Goal: Navigation & Orientation: Find specific page/section

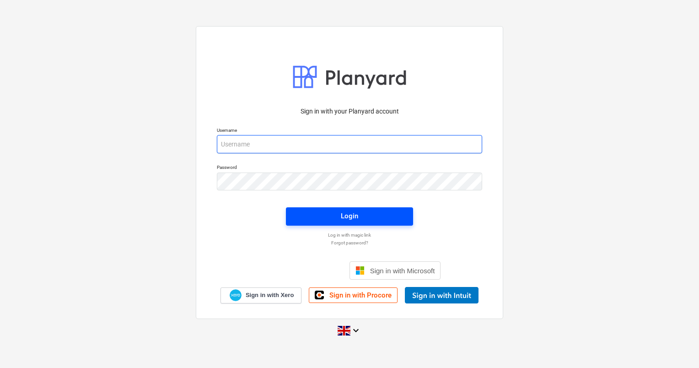
type input "[PERSON_NAME][EMAIL_ADDRESS][DOMAIN_NAME]"
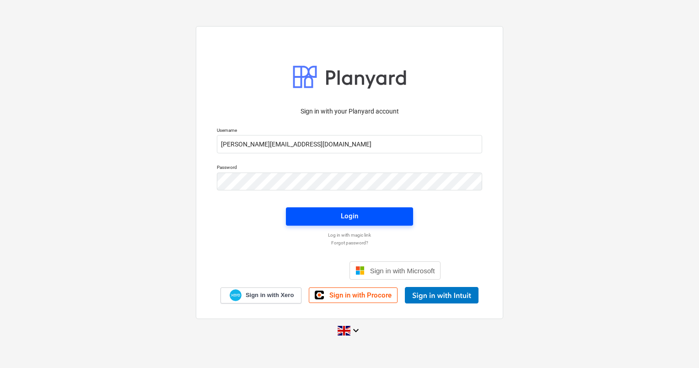
click at [316, 218] on span "Login" at bounding box center [349, 216] width 105 height 12
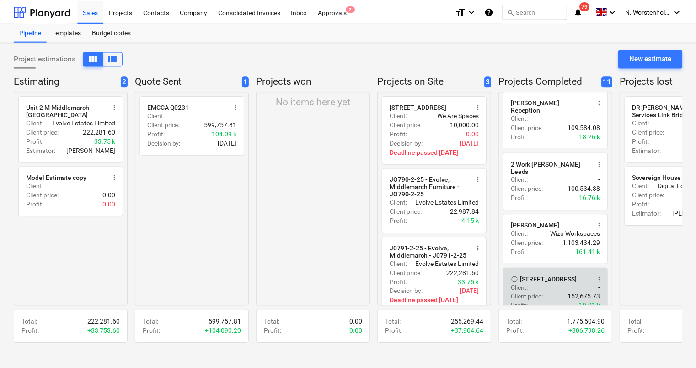
scroll to position [485, 0]
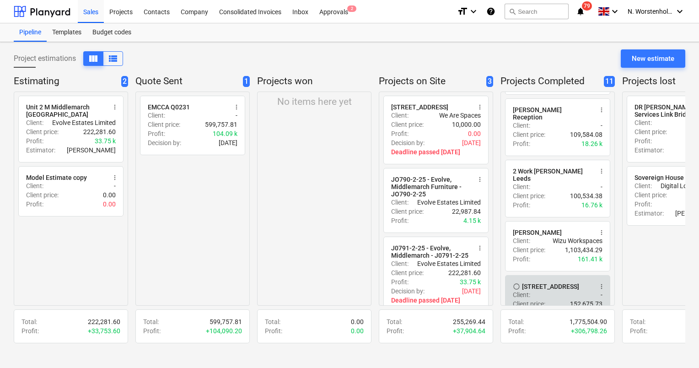
click at [540, 283] on div "[STREET_ADDRESS]" at bounding box center [550, 286] width 57 height 7
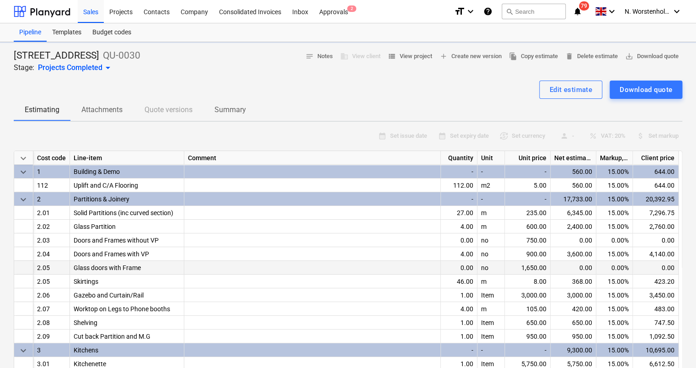
type textarea "x"
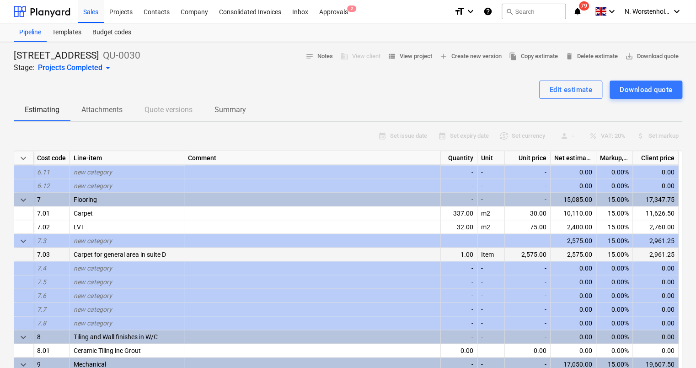
scroll to position [549, 0]
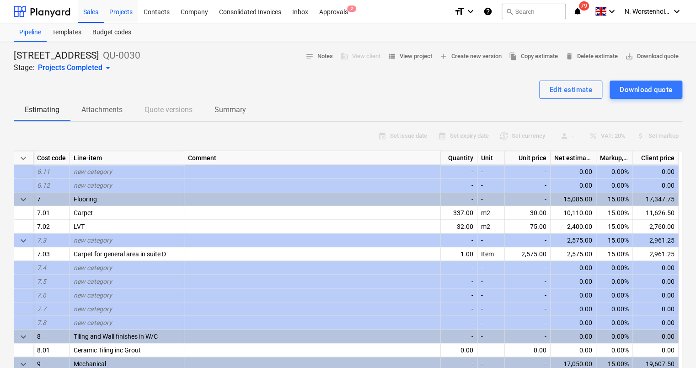
click at [113, 9] on div "Projects" at bounding box center [121, 11] width 34 height 23
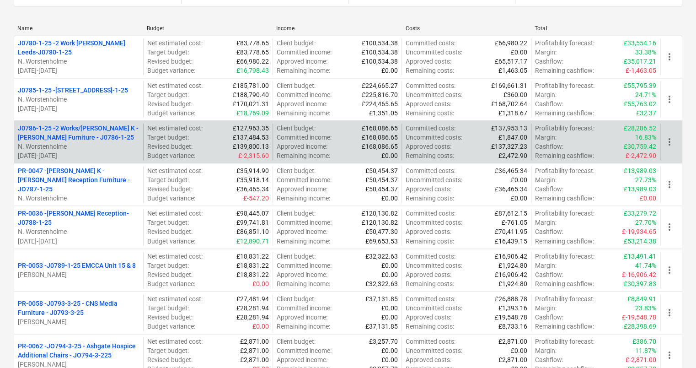
scroll to position [448, 0]
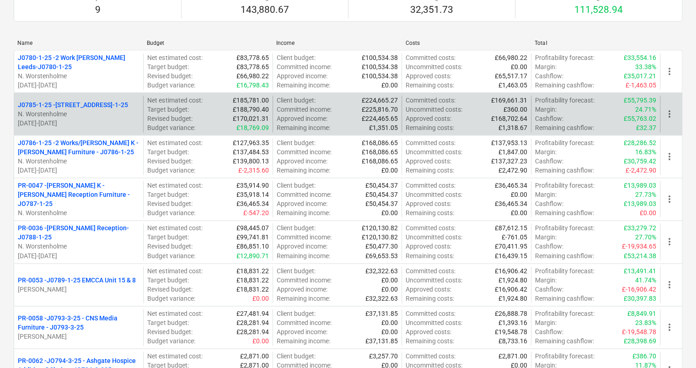
click at [95, 100] on p "J0785-1-25 - 6 [GEOGRAPHIC_DATA] - J0785-1-25" at bounding box center [73, 104] width 110 height 9
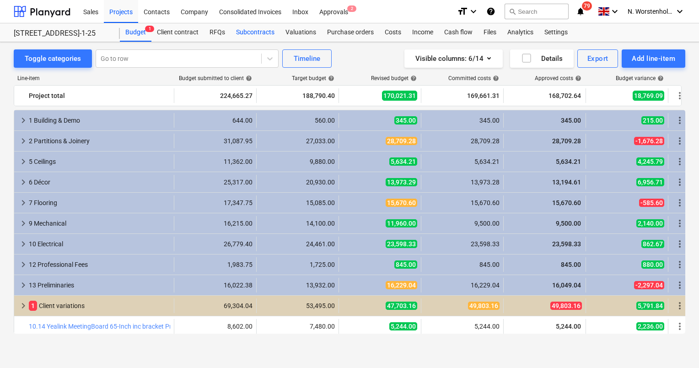
click at [257, 30] on div "Subcontracts" at bounding box center [255, 32] width 49 height 18
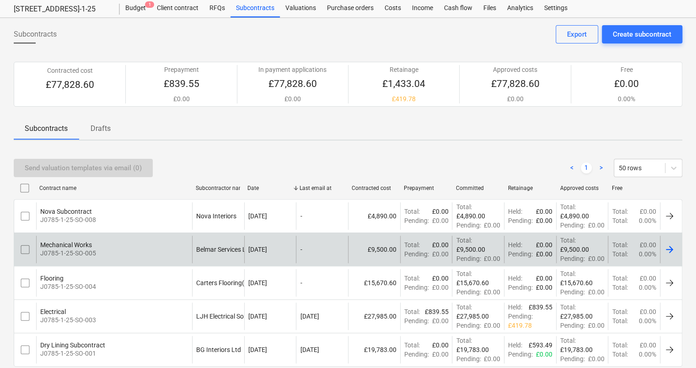
scroll to position [46, 0]
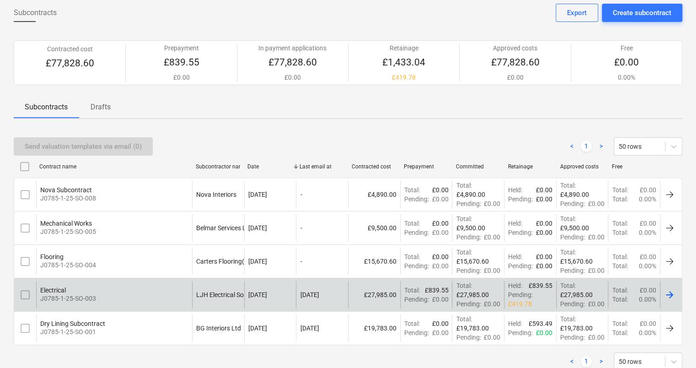
click at [53, 294] on p "J0785-1-25-SO-003" at bounding box center [68, 298] width 56 height 9
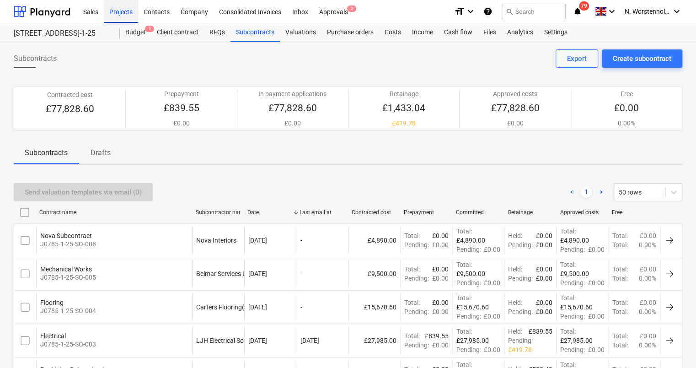
click at [120, 11] on div "Projects" at bounding box center [121, 11] width 34 height 23
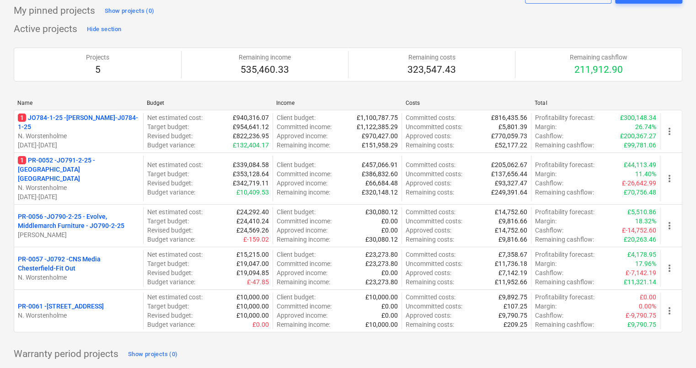
scroll to position [46, 0]
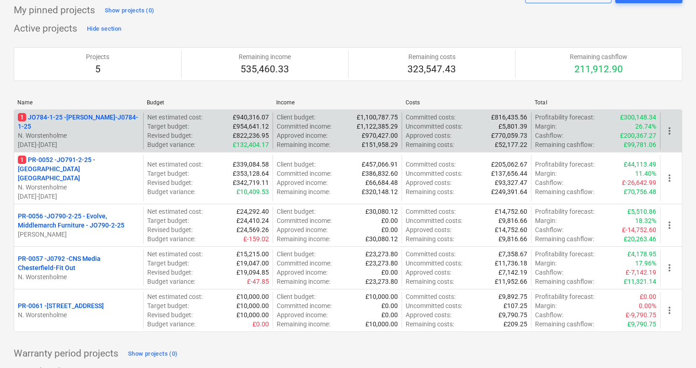
click at [70, 119] on p "1 JO784-1-25 - Wizu York-J0784-1-25" at bounding box center [79, 122] width 122 height 18
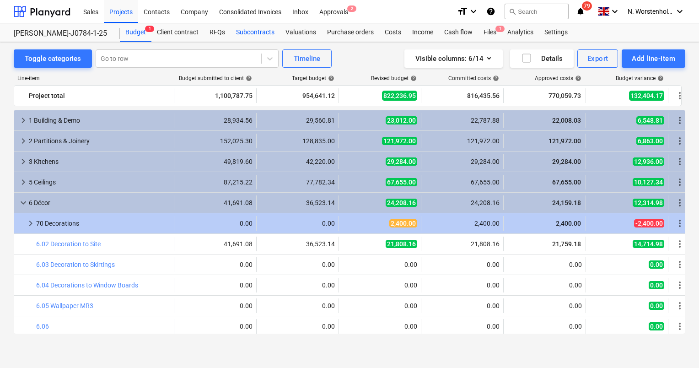
click at [257, 32] on div "Subcontracts" at bounding box center [255, 32] width 49 height 18
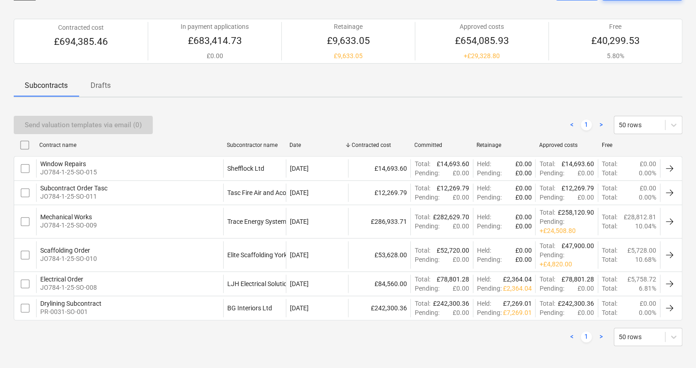
scroll to position [70, 0]
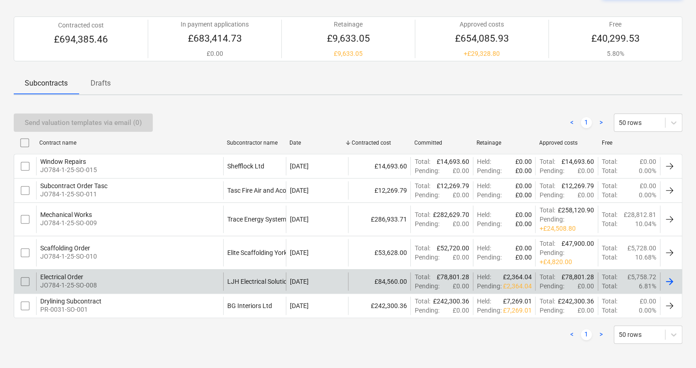
click at [71, 273] on div "Electrical Order" at bounding box center [68, 276] width 57 height 7
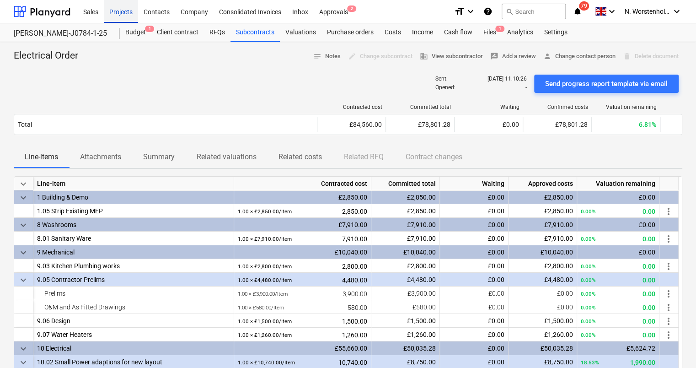
click at [113, 8] on div "Projects" at bounding box center [121, 11] width 34 height 23
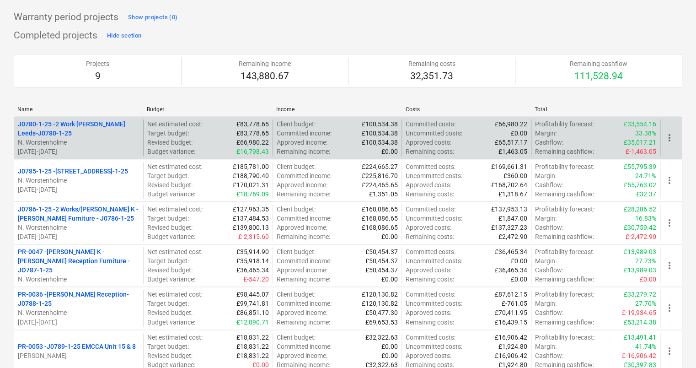
scroll to position [403, 0]
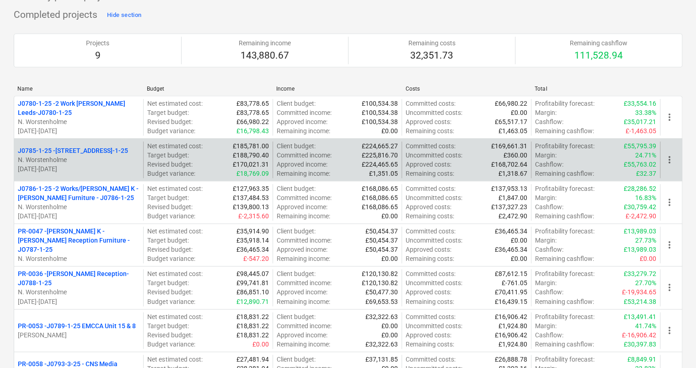
click at [89, 146] on p "J0785-1-25 - 6 [GEOGRAPHIC_DATA] - J0785-1-25" at bounding box center [73, 150] width 110 height 9
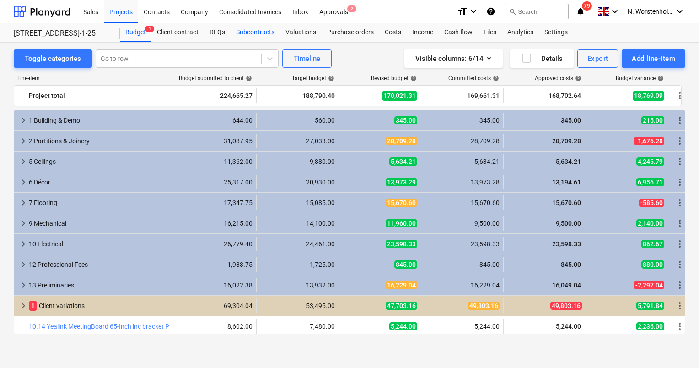
click at [250, 31] on div "Subcontracts" at bounding box center [255, 32] width 49 height 18
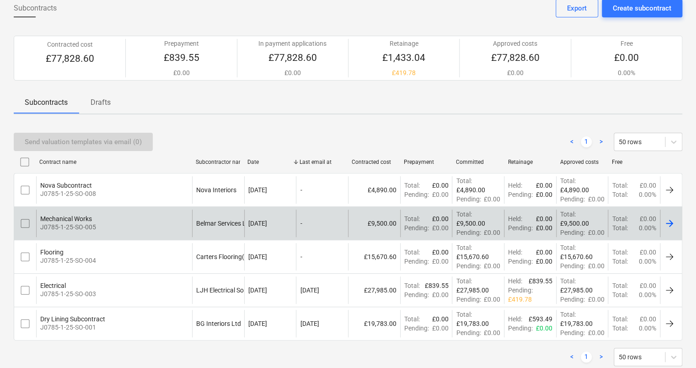
scroll to position [55, 0]
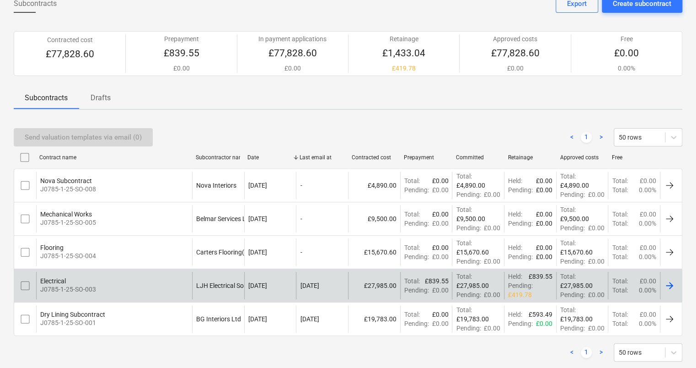
click at [70, 277] on div "Electrical" at bounding box center [68, 280] width 56 height 7
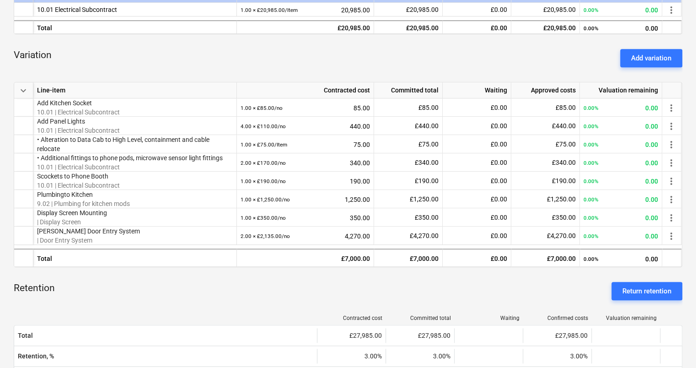
scroll to position [192, 0]
